Goal: Task Accomplishment & Management: Complete application form

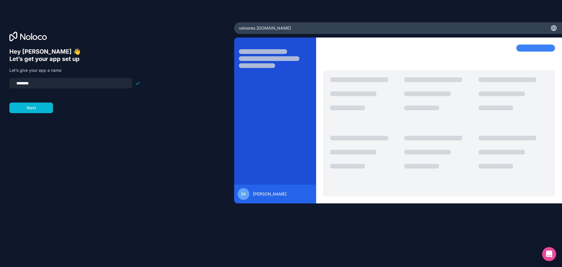
drag, startPoint x: 45, startPoint y: 83, endPoint x: 0, endPoint y: 83, distance: 45.1
click at [0, 83] on div "Hey [PERSON_NAME] 👋 Let’s get your app set up Let’s give your app a name ******…" at bounding box center [117, 133] width 234 height 222
click at [29, 107] on button "Next" at bounding box center [31, 108] width 44 height 11
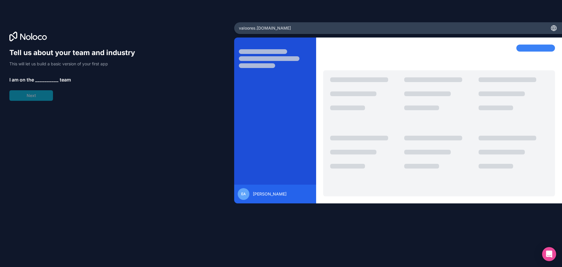
click at [42, 77] on span "__________" at bounding box center [46, 79] width 23 height 7
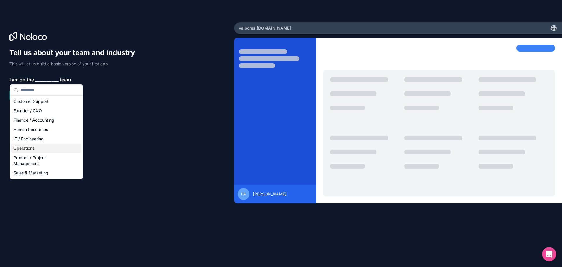
click at [41, 150] on div "Operations" at bounding box center [46, 148] width 70 height 9
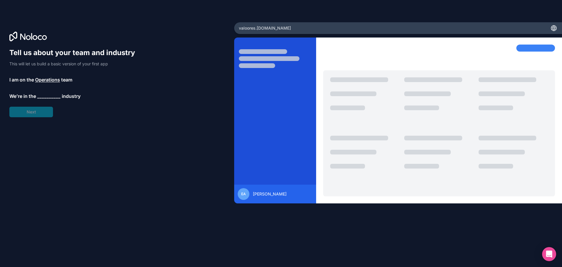
click at [40, 96] on span "__________" at bounding box center [48, 96] width 23 height 7
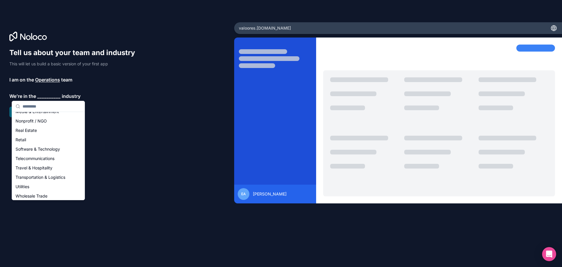
scroll to position [117, 0]
click at [45, 138] on div "Software & Technology" at bounding box center [48, 140] width 70 height 9
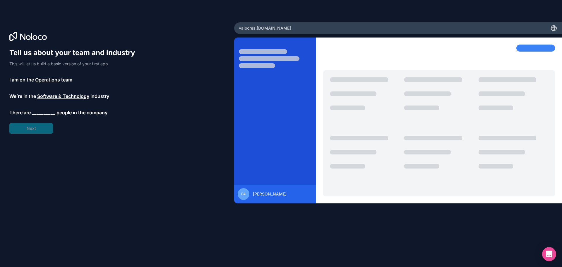
click at [39, 113] on span "__________" at bounding box center [43, 112] width 23 height 7
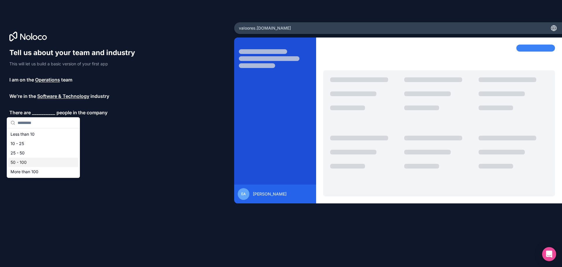
click at [37, 160] on div "50 - 100" at bounding box center [43, 162] width 70 height 9
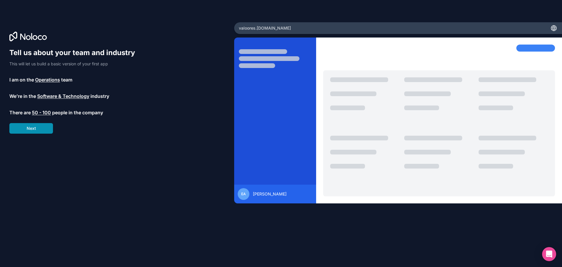
click at [38, 131] on button "Next" at bounding box center [31, 128] width 44 height 11
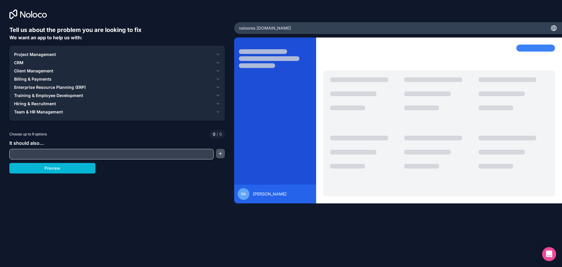
click at [221, 153] on button "button" at bounding box center [220, 153] width 9 height 9
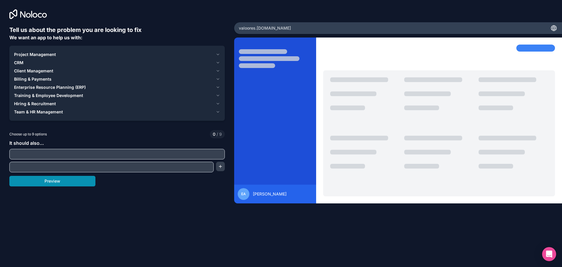
click at [59, 182] on button "Preview" at bounding box center [52, 181] width 86 height 11
click at [22, 61] on span "CRM" at bounding box center [18, 63] width 9 height 6
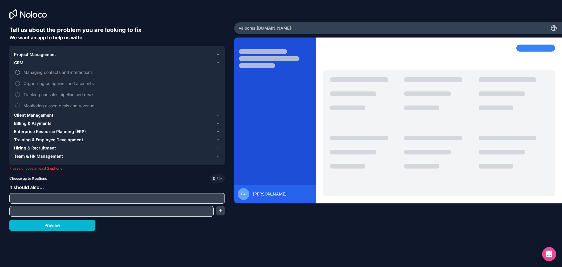
click at [17, 72] on button "Managing contacts and interactions" at bounding box center [17, 72] width 5 height 5
click at [28, 117] on span "Client Management" at bounding box center [33, 115] width 39 height 6
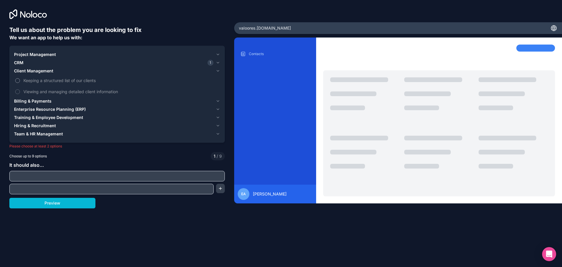
click at [37, 81] on span "Keeping a structured list of our clients" at bounding box center [121, 80] width 196 height 6
click at [20, 81] on button "Keeping a structured list of our clients" at bounding box center [17, 80] width 5 height 5
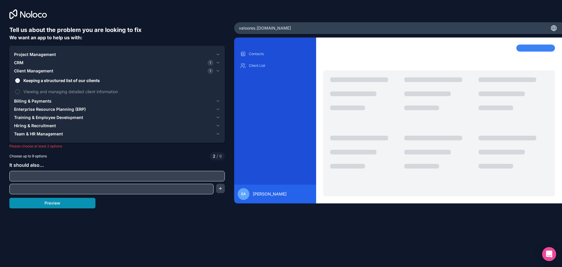
click at [64, 203] on button "Preview" at bounding box center [52, 203] width 86 height 11
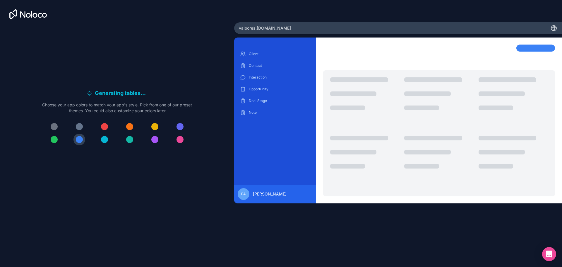
click at [79, 126] on div at bounding box center [79, 126] width 7 height 7
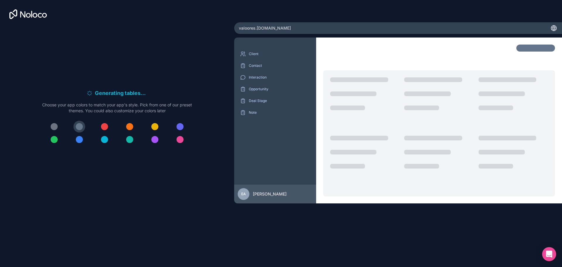
click at [56, 127] on div at bounding box center [54, 126] width 7 height 7
click at [128, 127] on div at bounding box center [129, 126] width 7 height 7
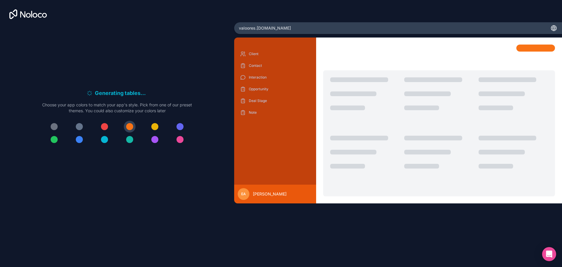
click at [158, 126] on div at bounding box center [154, 126] width 7 height 7
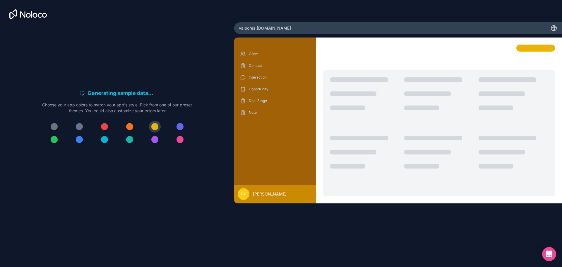
click at [180, 124] on div at bounding box center [180, 126] width 7 height 7
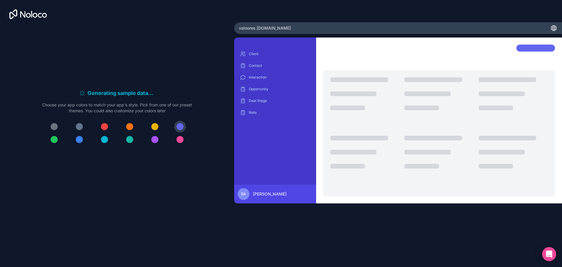
click at [54, 143] on div at bounding box center [54, 139] width 7 height 7
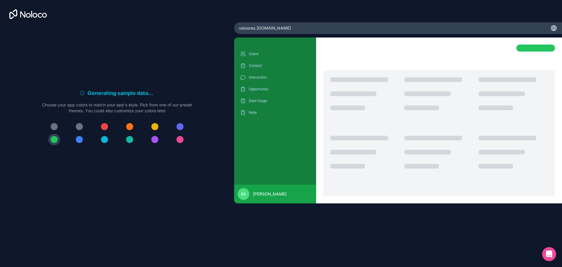
click at [76, 141] on div at bounding box center [79, 139] width 7 height 7
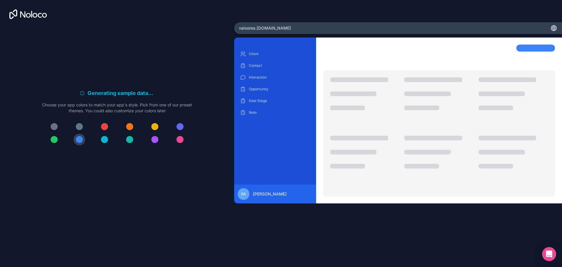
click at [103, 140] on div at bounding box center [104, 139] width 7 height 7
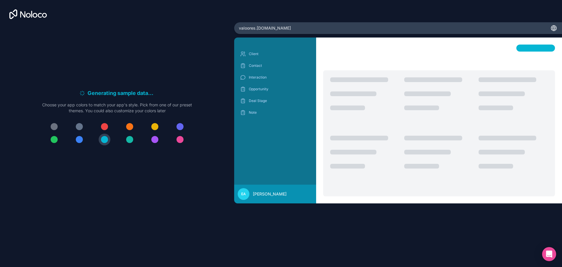
click at [133, 142] on button at bounding box center [130, 140] width 12 height 12
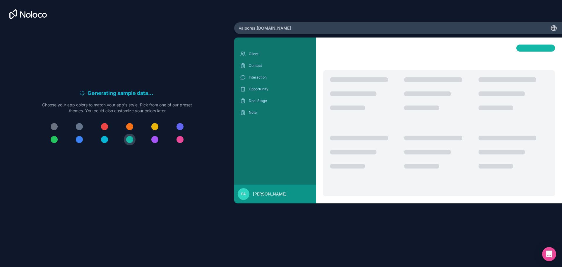
click at [156, 139] on div at bounding box center [154, 139] width 7 height 7
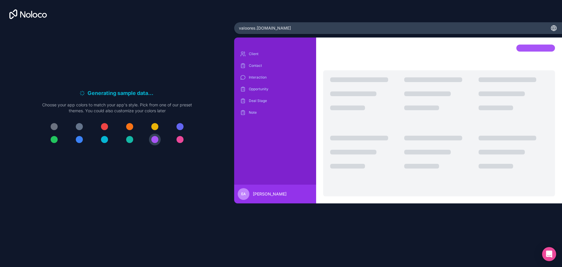
click at [182, 139] on div at bounding box center [180, 139] width 7 height 7
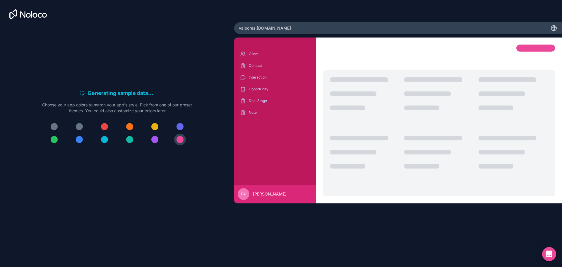
click at [80, 138] on div at bounding box center [79, 139] width 7 height 7
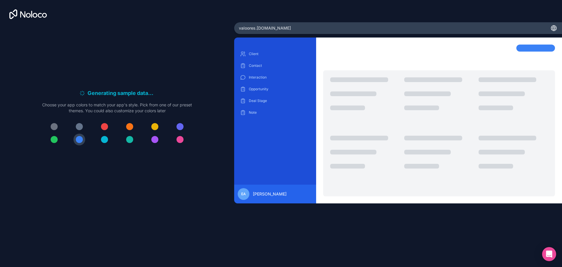
click at [105, 142] on div at bounding box center [104, 139] width 7 height 7
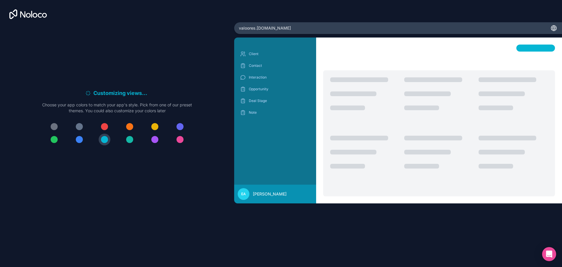
click at [129, 138] on div at bounding box center [129, 139] width 7 height 7
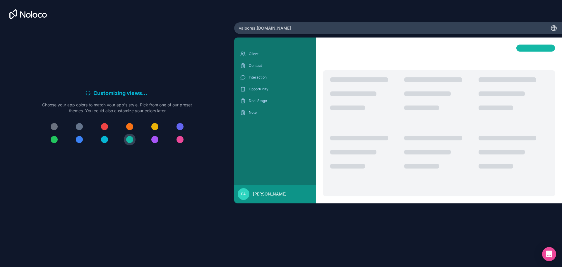
click at [104, 136] on div at bounding box center [104, 139] width 7 height 7
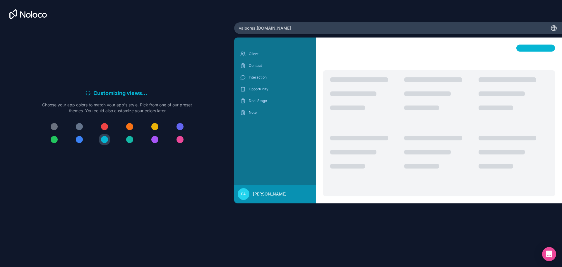
click at [99, 174] on div "Customizing views . . . Meanwhile, let's personalize it! Choose your app colors…" at bounding box center [117, 119] width 216 height 187
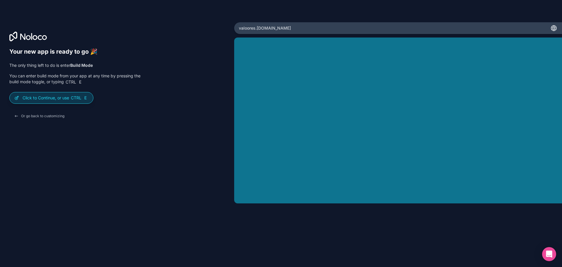
click at [55, 99] on p "Click to Continue, or use Ctrl E" at bounding box center [56, 98] width 66 height 6
